Goal: Task Accomplishment & Management: Manage account settings

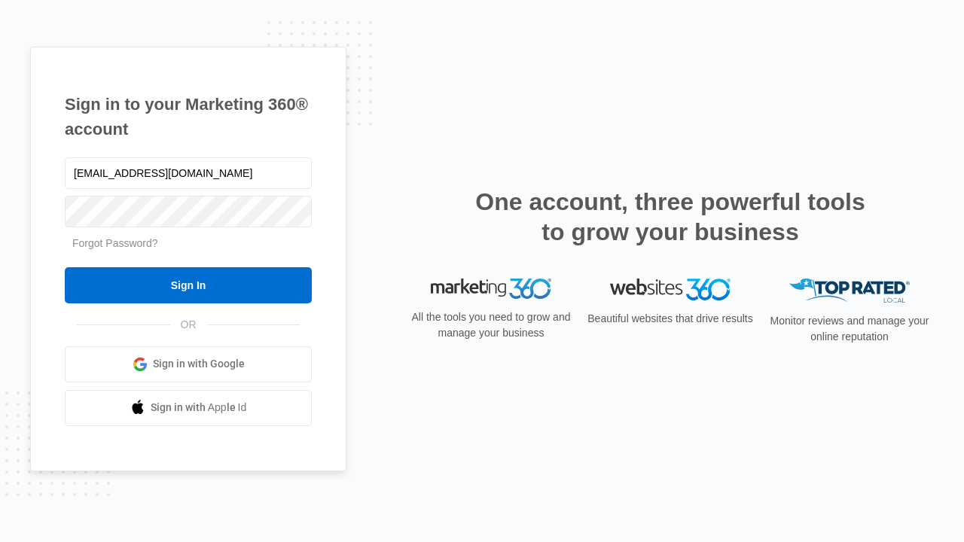
type input "[EMAIL_ADDRESS][DOMAIN_NAME]"
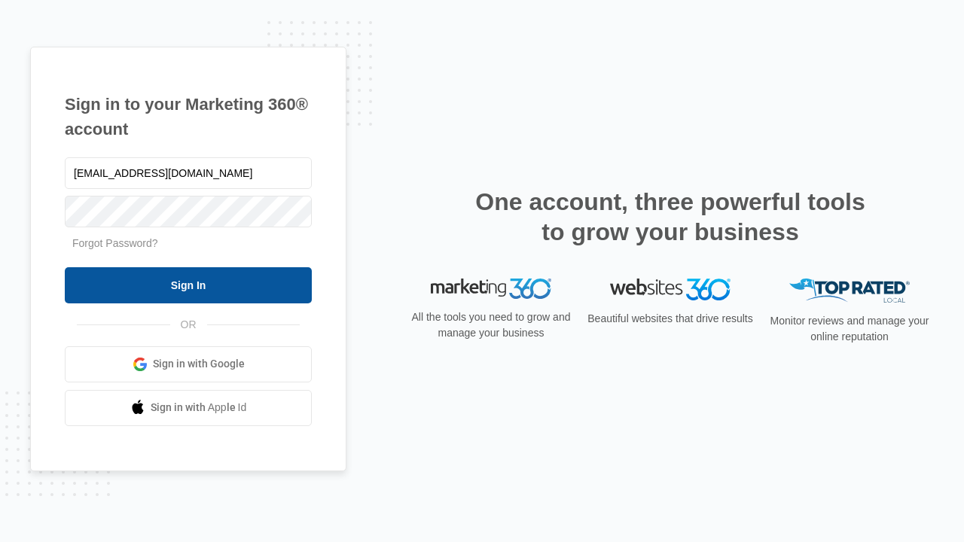
click at [188, 285] on input "Sign In" at bounding box center [188, 285] width 247 height 36
